Goal: Task Accomplishment & Management: Use online tool/utility

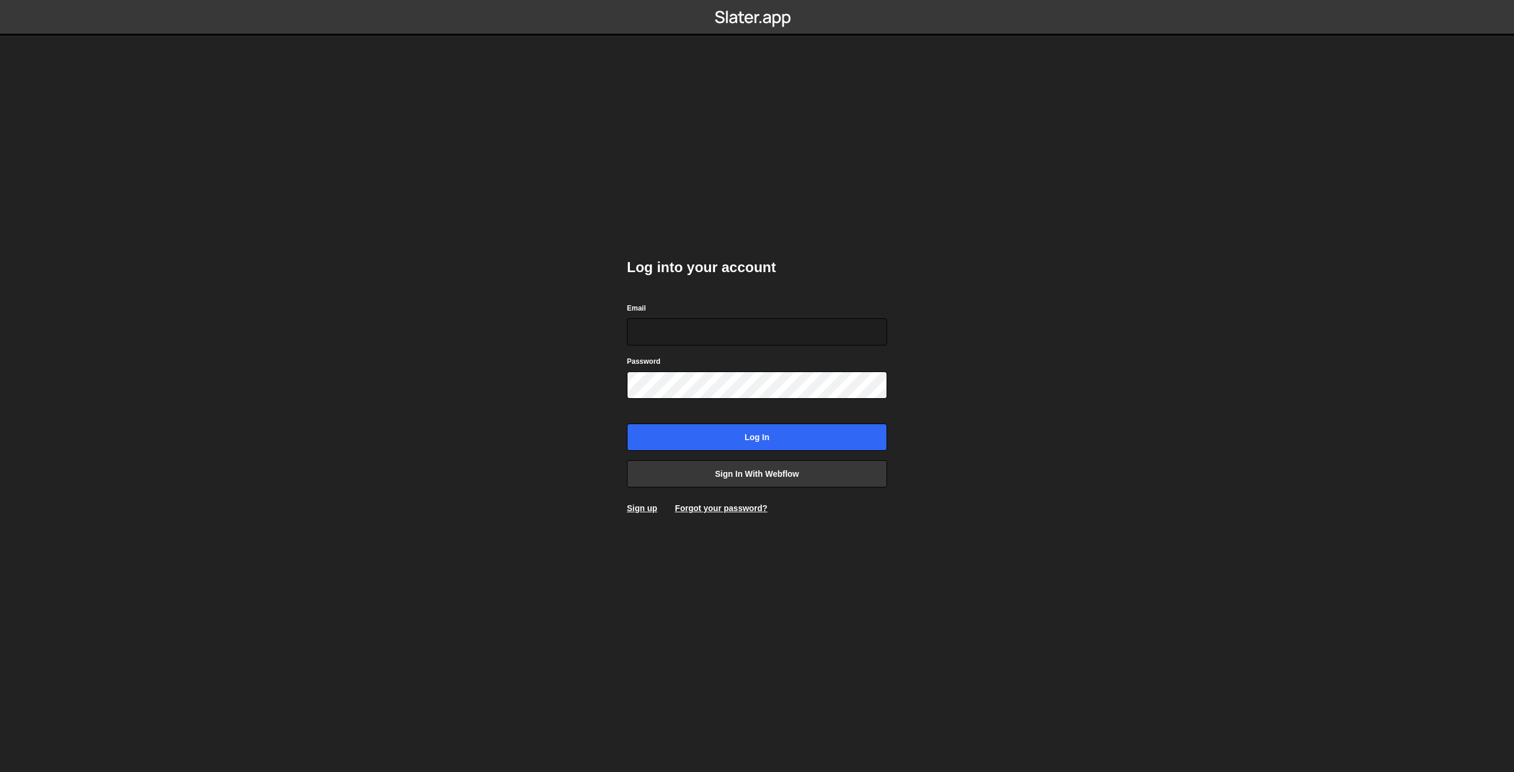
click at [757, 0] on com-1password-button at bounding box center [757, 0] width 0 height 0
type input "[EMAIL_ADDRESS][DOMAIN_NAME]"
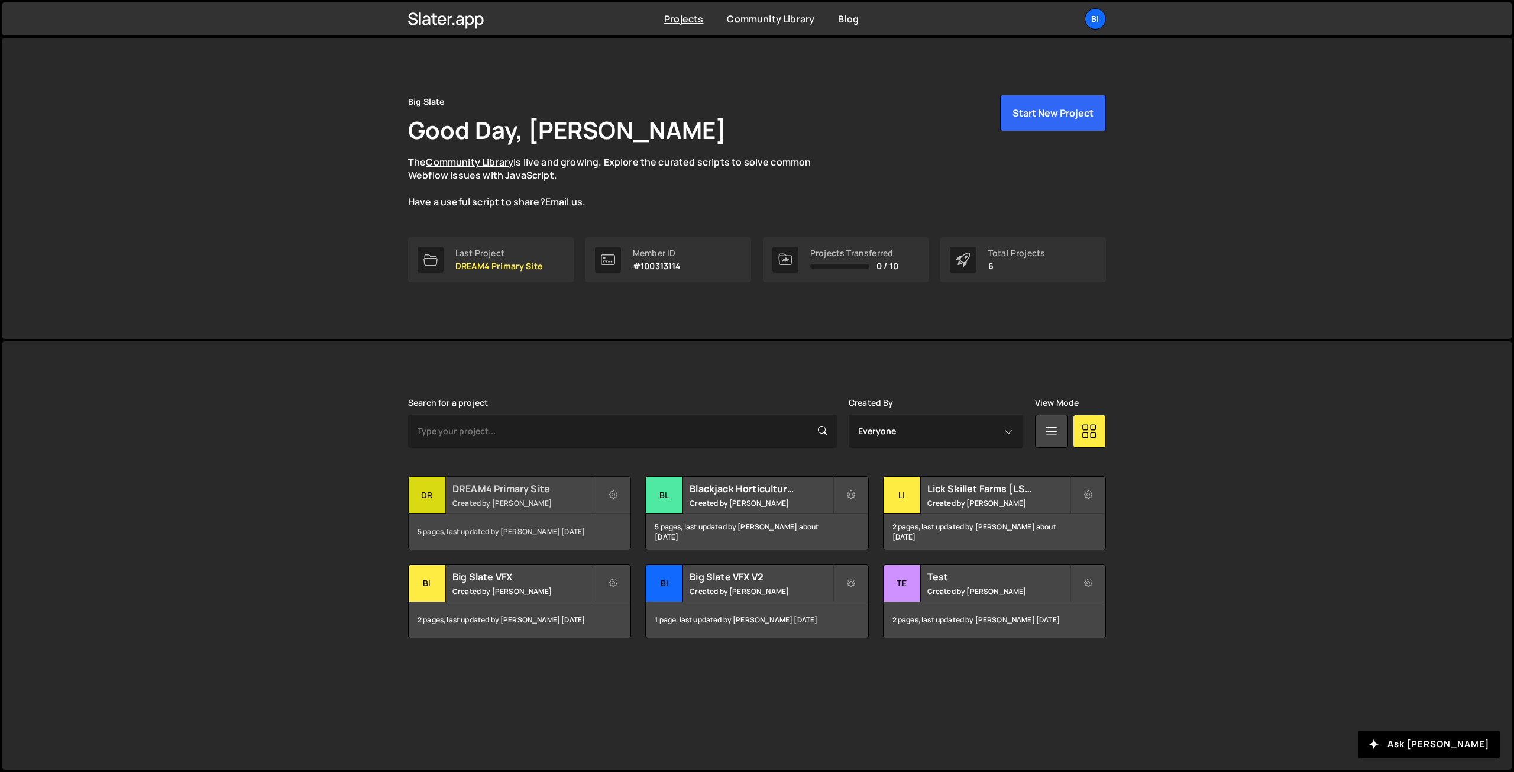
click at [517, 498] on small "Created by Nathan Anderson" at bounding box center [523, 503] width 142 height 10
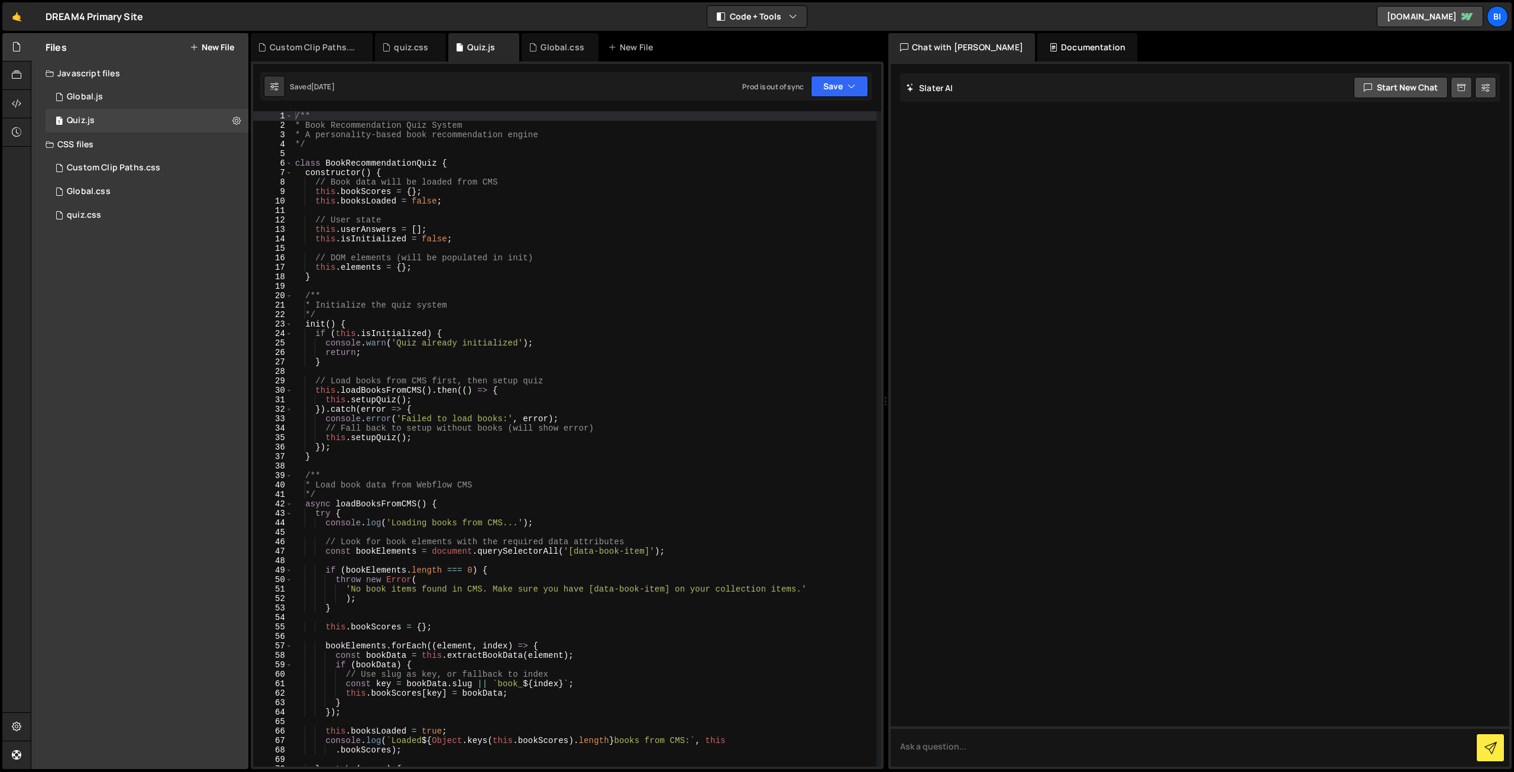
type textarea "// Book data will be loaded from CMS"
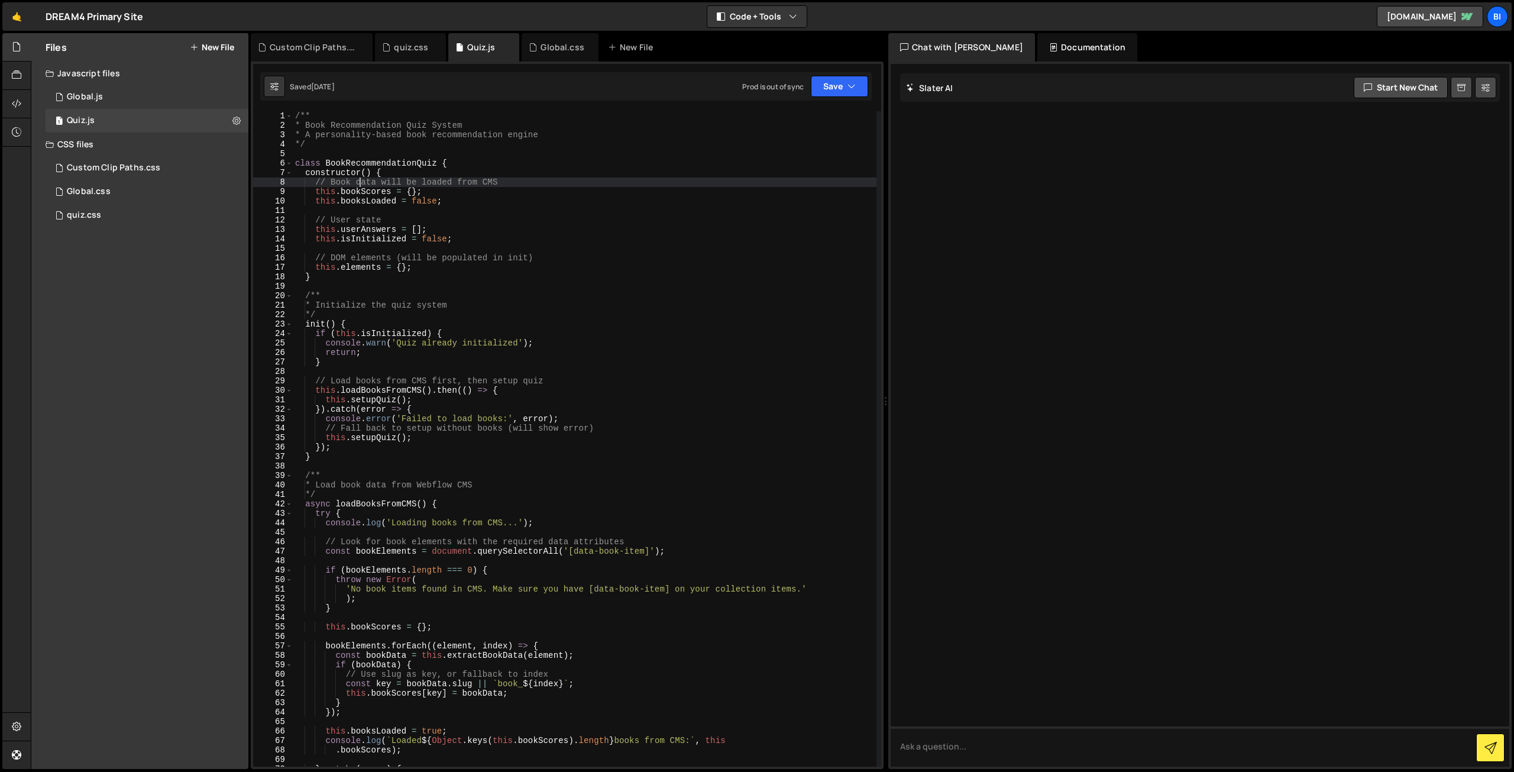
click at [357, 178] on div "/** * Book Recommendation Quiz System * A personality-based book recommendation…" at bounding box center [585, 448] width 584 height 674
click at [137, 102] on div "1 Global.js 0" at bounding box center [147, 97] width 203 height 24
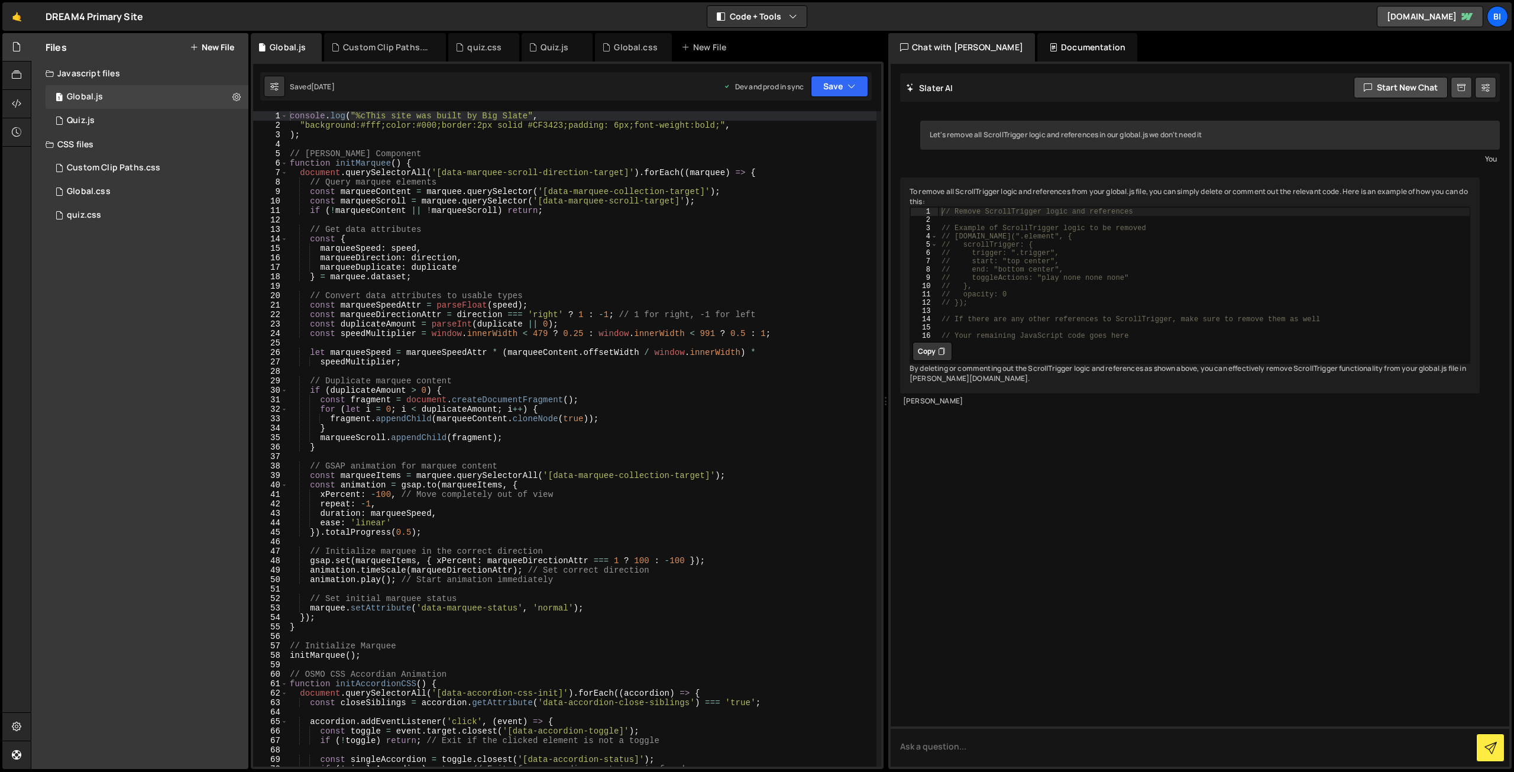
click at [436, 332] on div "console . log ( "%cThis site was built by Big Slate" , "background:#fff;color:#…" at bounding box center [581, 448] width 589 height 674
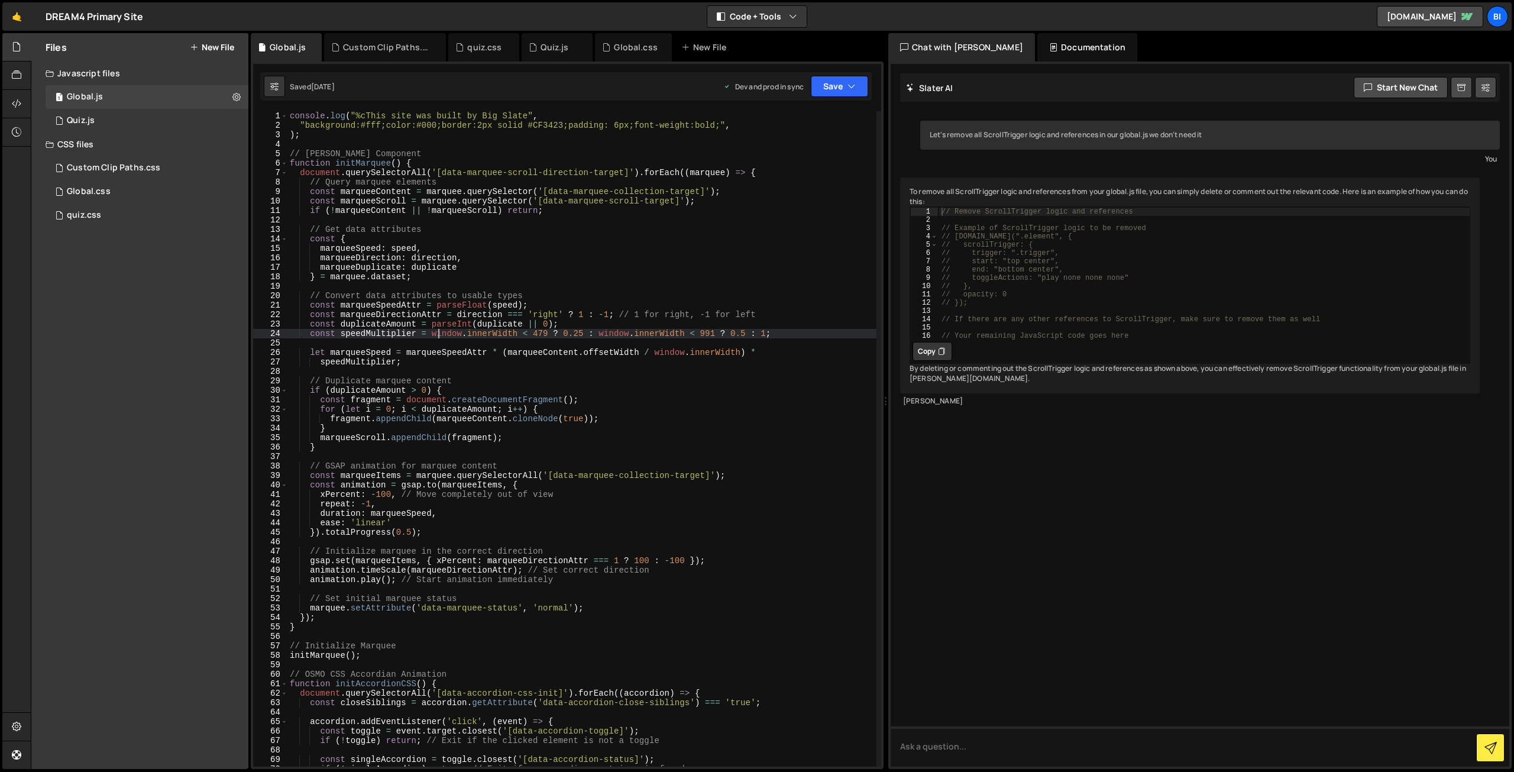
type textarea "initLogoWallCycle();"
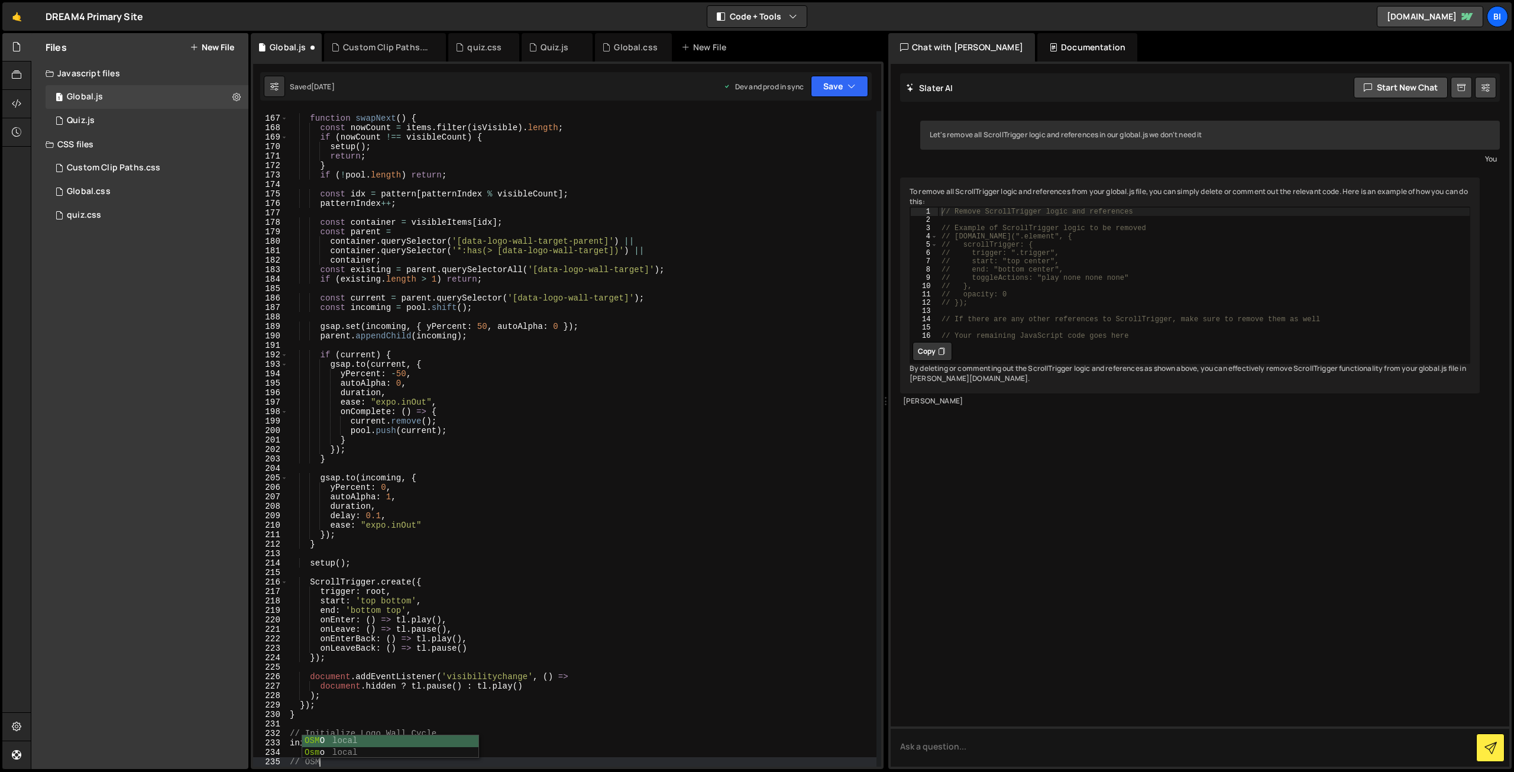
scroll to position [0, 2]
type textarea "// OSMO GSAP Slider"
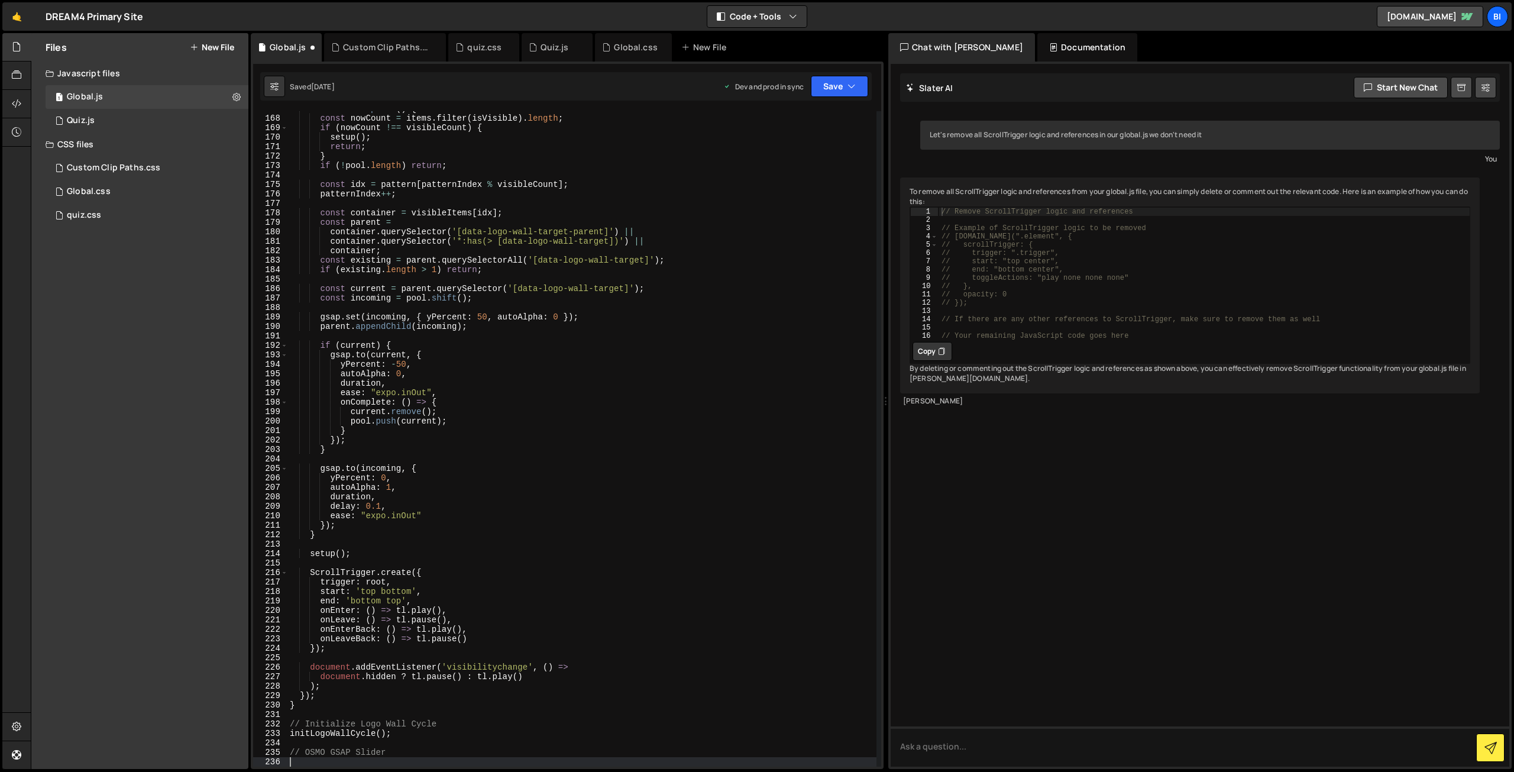
paste textarea "});"
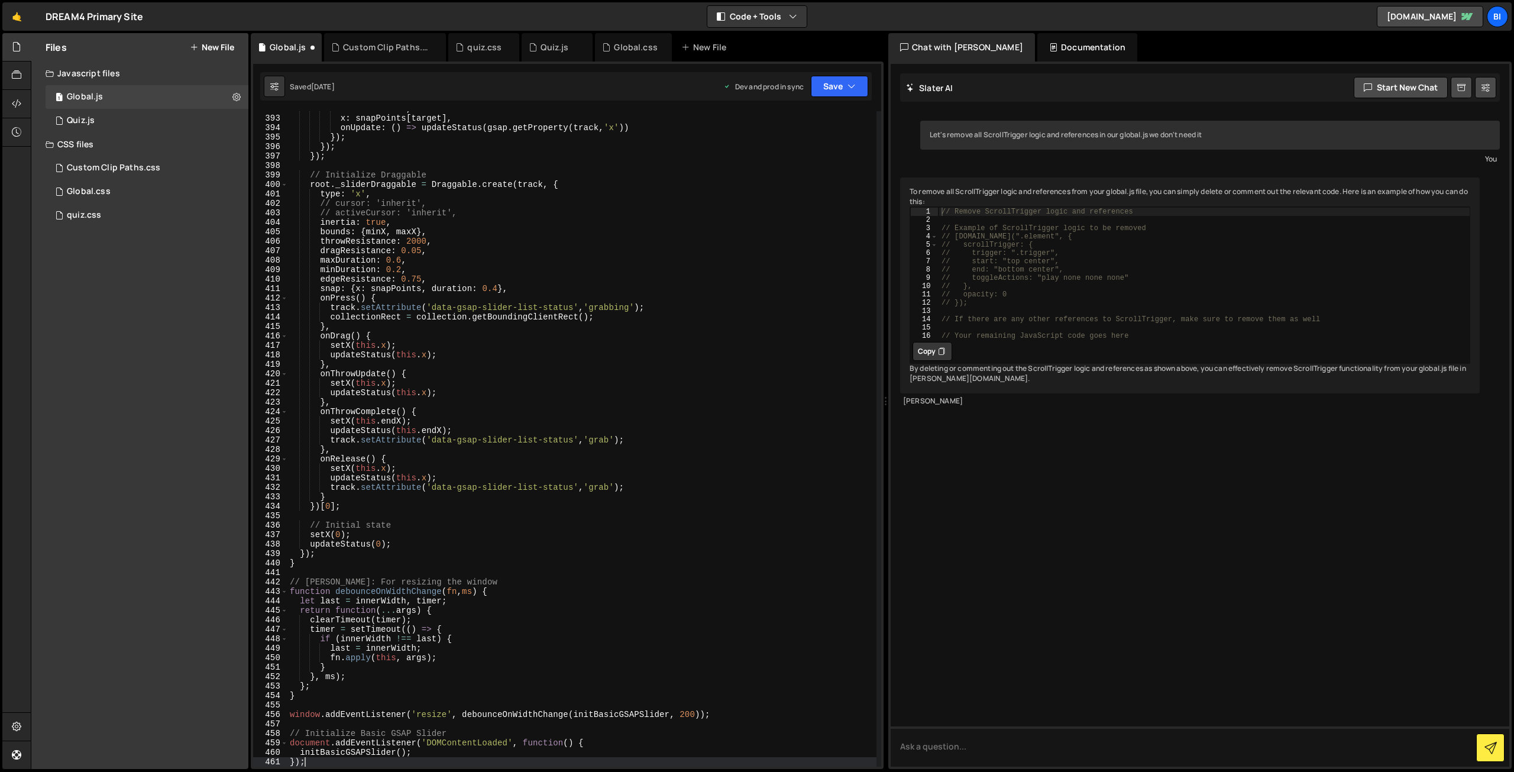
scroll to position [3706, 0]
click at [468, 737] on div "duration : 0.4 , x : snapPoints [ target ] , onUpdate : ( ) => updateStatus ( g…" at bounding box center [581, 441] width 589 height 674
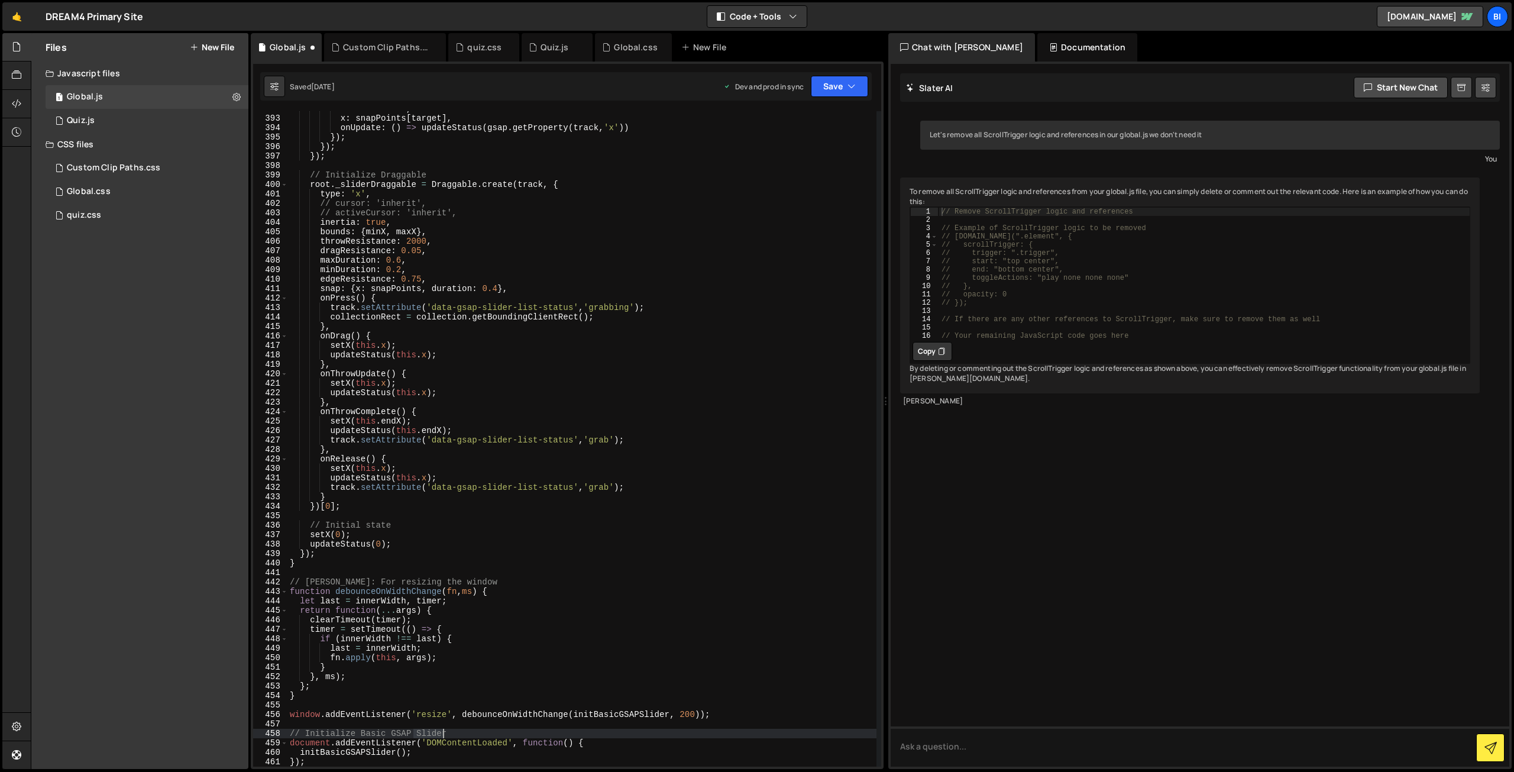
click at [468, 737] on div "duration : 0.4 , x : snapPoints [ target ] , onUpdate : ( ) => updateStatus ( g…" at bounding box center [581, 441] width 589 height 674
click at [470, 746] on div "duration : 0.4 , x : snapPoints [ target ] , onUpdate : ( ) => updateStatus ( g…" at bounding box center [581, 441] width 589 height 674
click at [470, 744] on div "duration : 0.4 , x : snapPoints [ target ] , onUpdate : ( ) => updateStatus ( g…" at bounding box center [581, 441] width 589 height 674
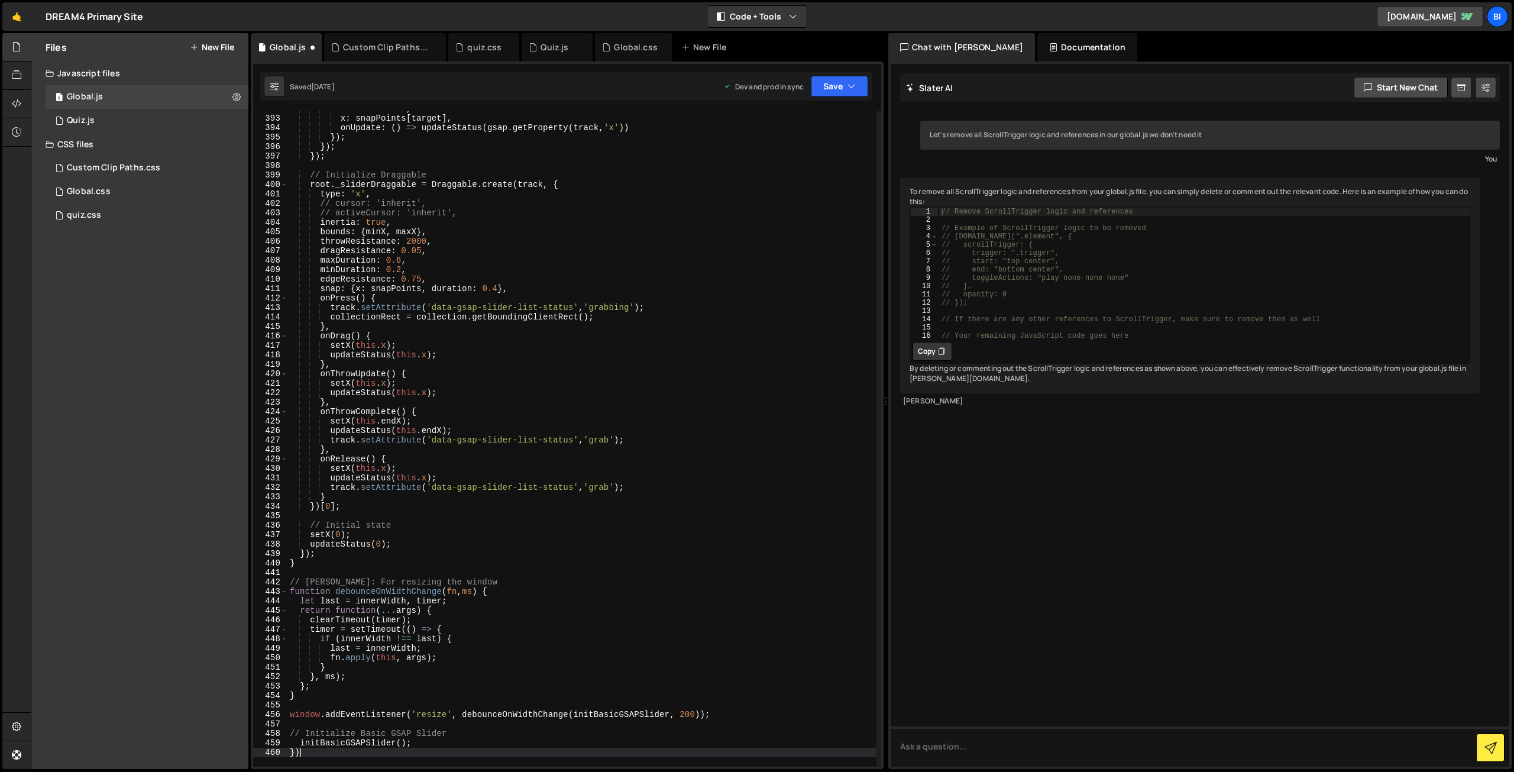
type textarea "}"
type textarea "initBasicGSAPSlider();"
click at [123, 184] on div "Global.css 0" at bounding box center [147, 192] width 203 height 24
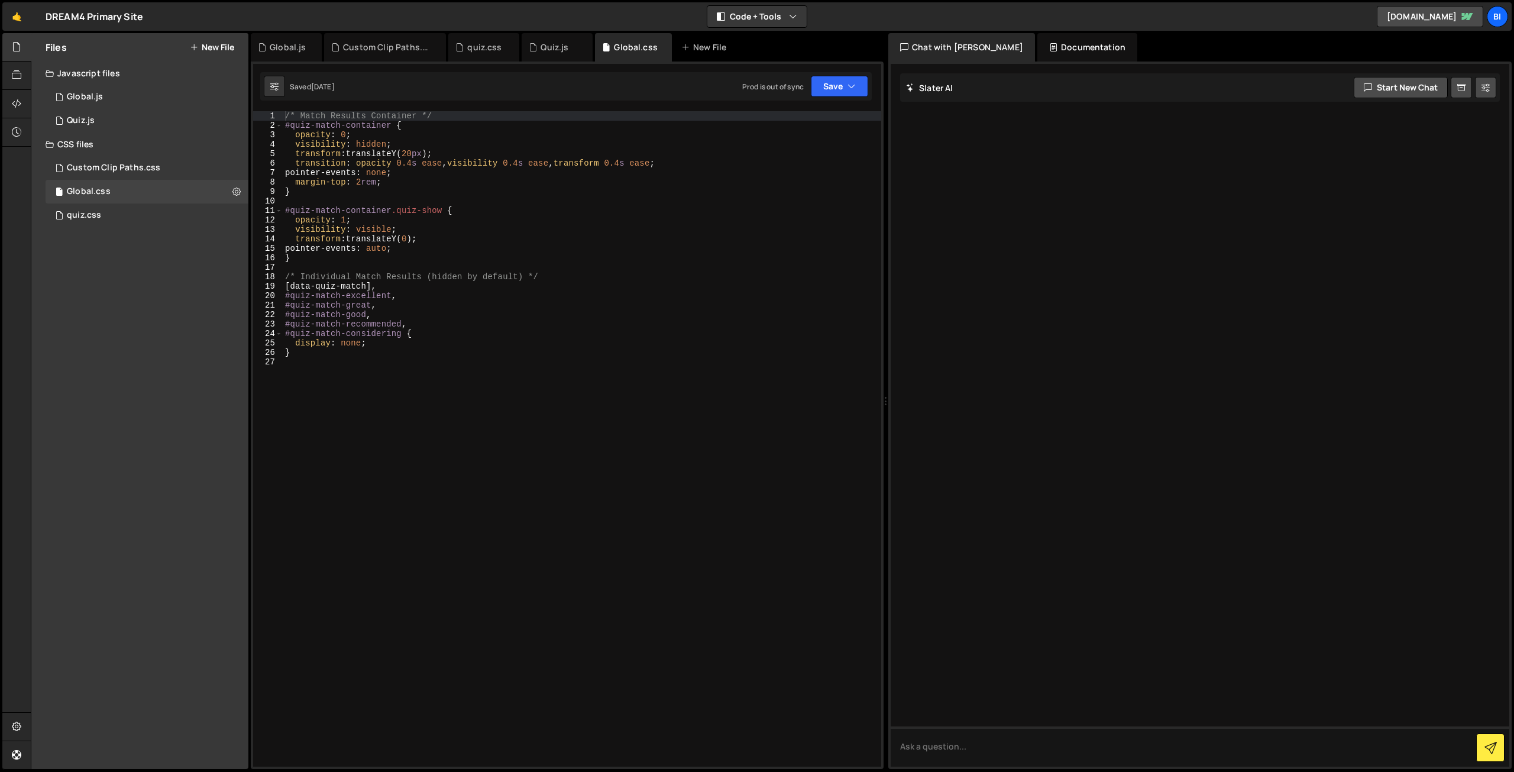
click at [358, 466] on div "/* Match Results Container */ #quiz-match-container { opacity : 0 ; visibility …" at bounding box center [582, 448] width 598 height 674
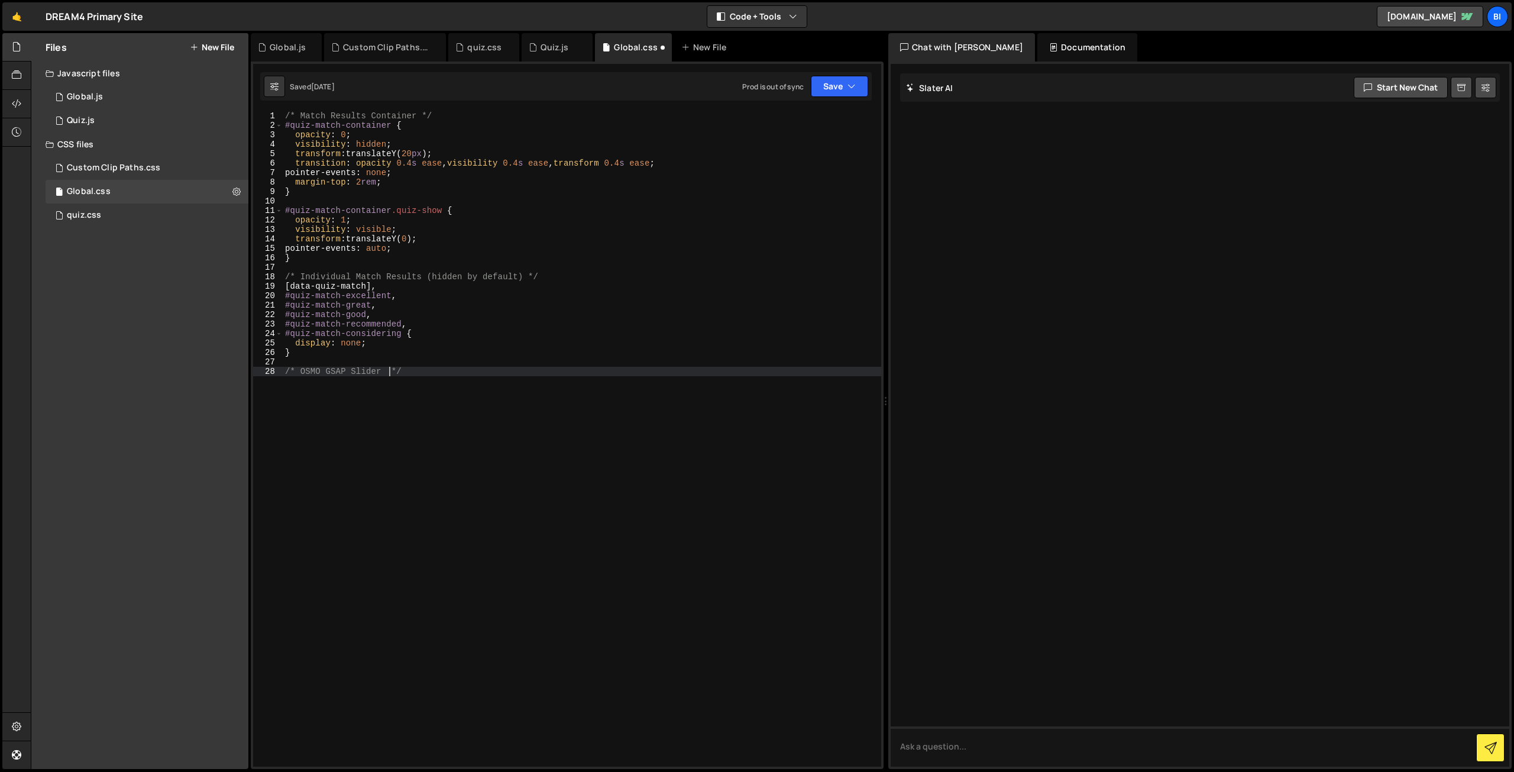
scroll to position [0, 7]
type textarea "/* OSMO GSAP Slider */"
paste textarea "}"
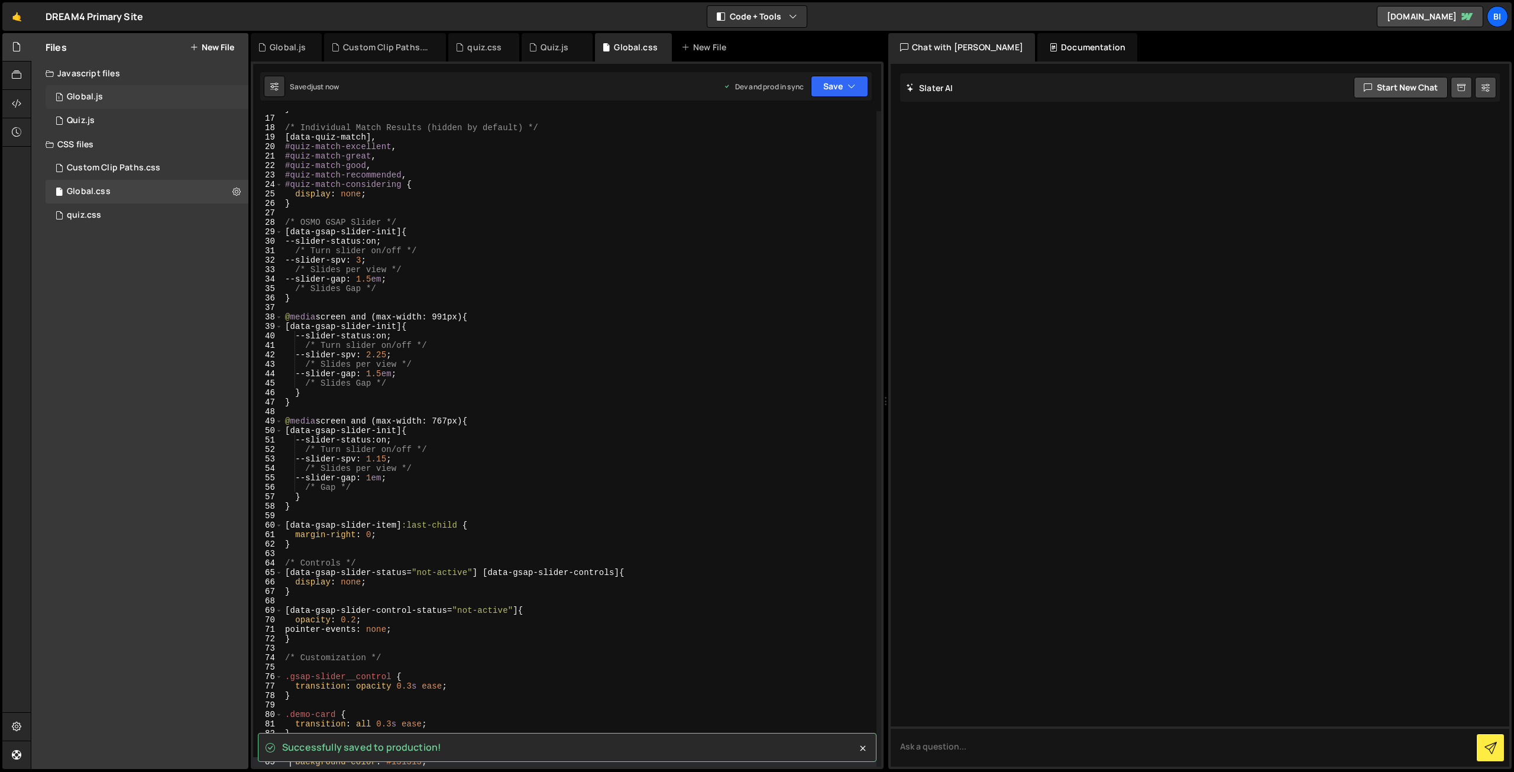
type textarea "background-color: #131313;"
click at [153, 99] on div "1 Global.js 0" at bounding box center [147, 97] width 203 height 24
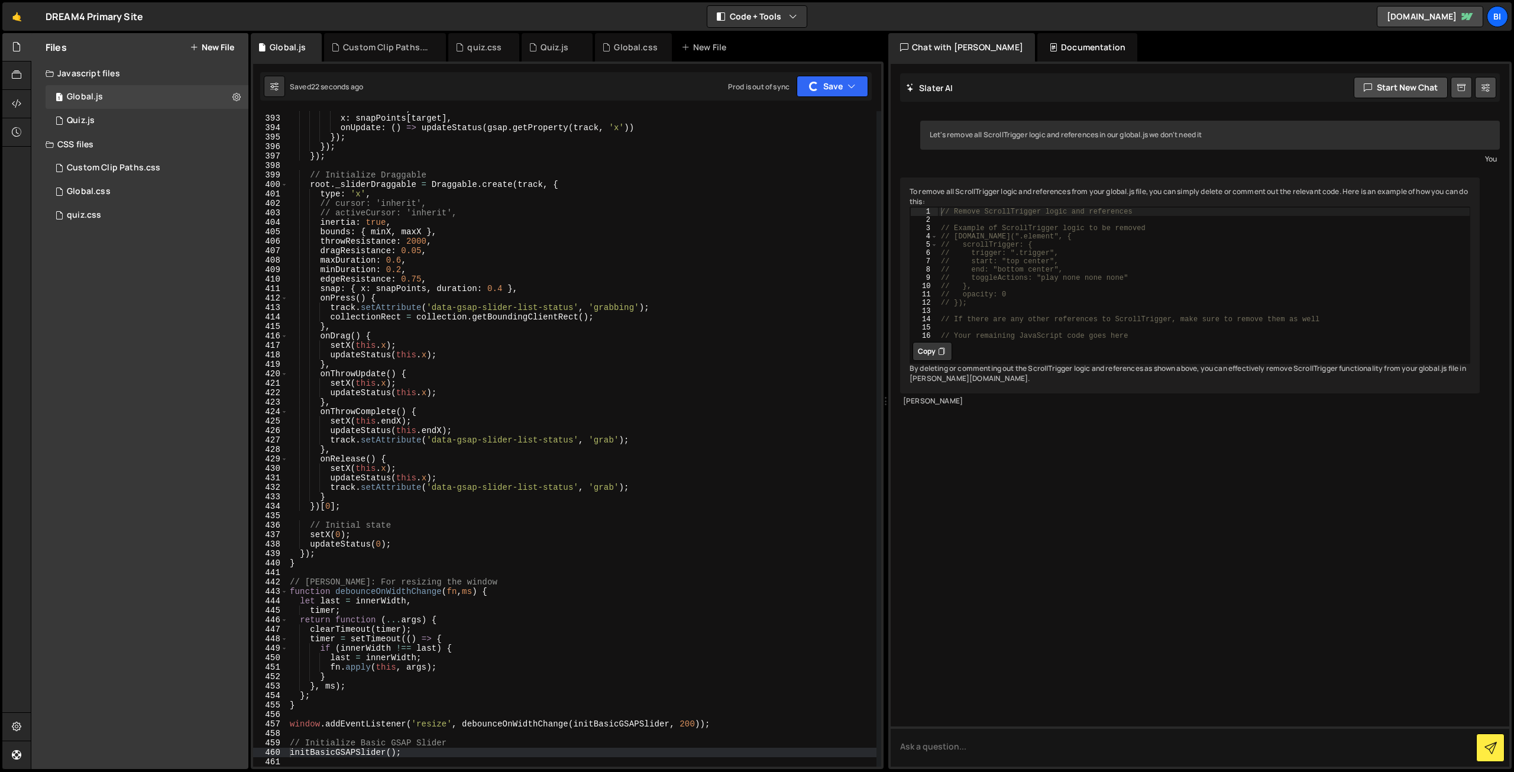
click at [505, 291] on div "duration : 0.4 , x : snapPoints [ target ] , onUpdate : ( ) => updateStatus ( g…" at bounding box center [581, 441] width 589 height 674
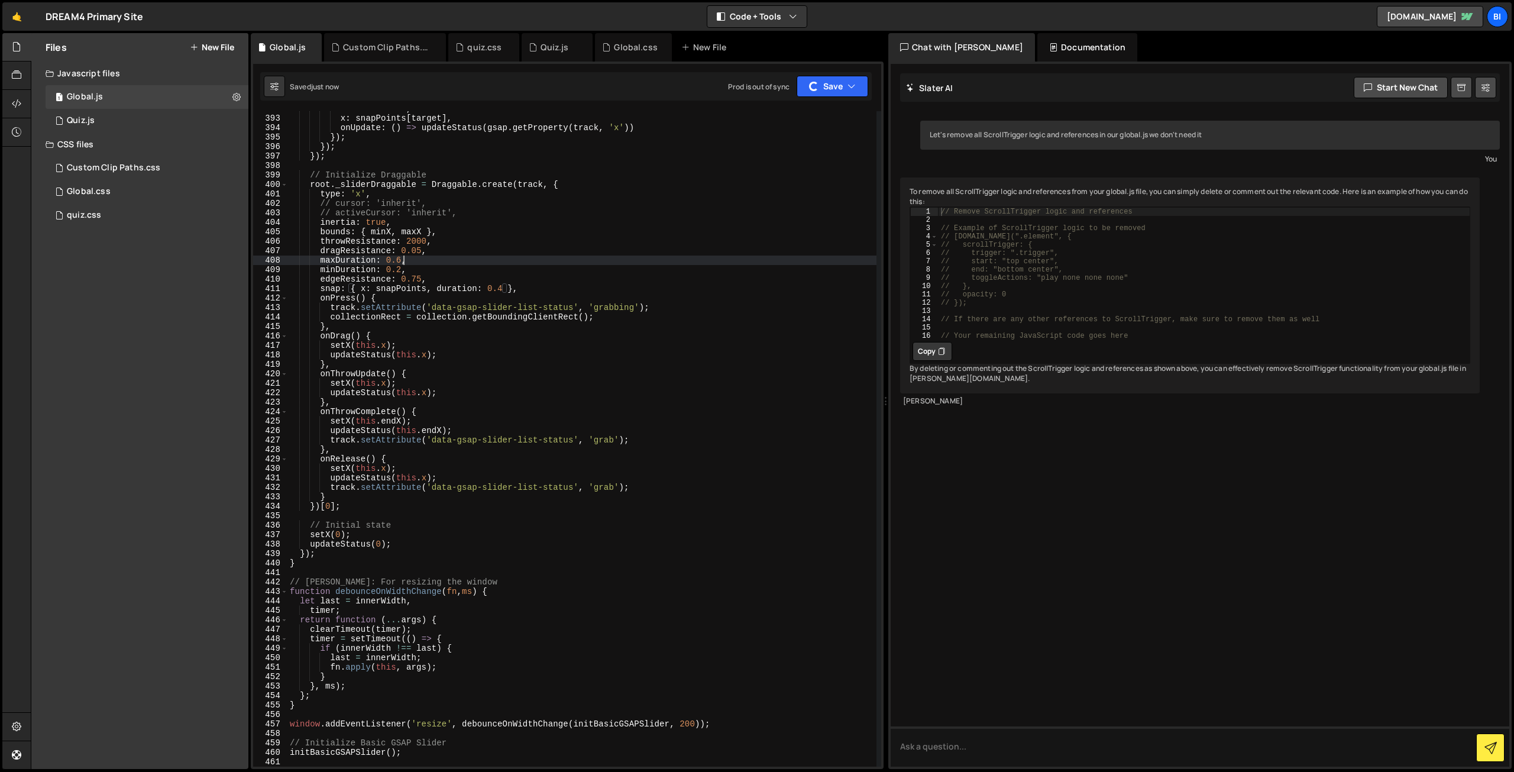
click at [516, 257] on div "duration : 0.4 , x : snapPoints [ target ] , onUpdate : ( ) => updateStatus ( g…" at bounding box center [581, 441] width 589 height 674
type textarea "maxDuration: 0.6,"
